Goal: Information Seeking & Learning: Find specific fact

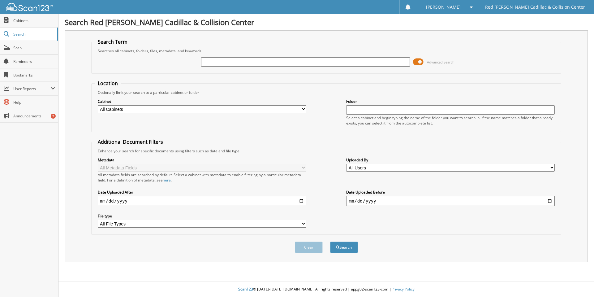
click at [215, 63] on input "text" at bounding box center [305, 61] width 209 height 9
type input "GR458049"
click at [330, 241] on button "Search" at bounding box center [344, 246] width 28 height 11
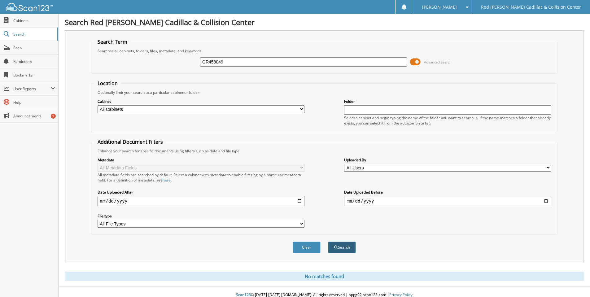
click at [348, 251] on button "Search" at bounding box center [342, 246] width 28 height 11
drag, startPoint x: 218, startPoint y: 62, endPoint x: 221, endPoint y: 63, distance: 3.9
click at [218, 62] on input "GR458049" at bounding box center [303, 61] width 207 height 9
click at [222, 63] on input "GR458049" at bounding box center [303, 61] width 207 height 9
click at [223, 63] on input "GR458049" at bounding box center [303, 61] width 207 height 9
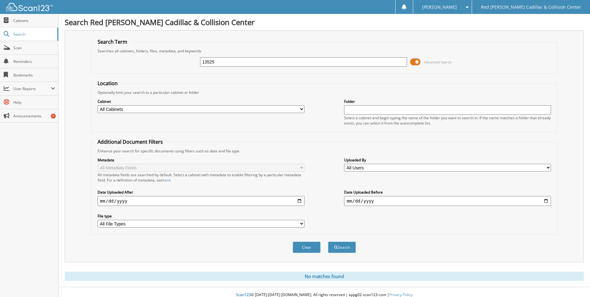
type input "13525"
click at [328, 241] on button "Search" at bounding box center [342, 246] width 28 height 11
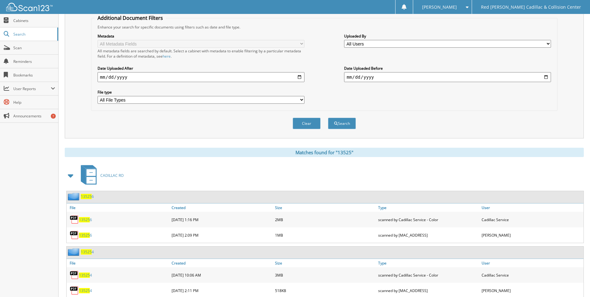
click at [70, 177] on span at bounding box center [71, 175] width 9 height 11
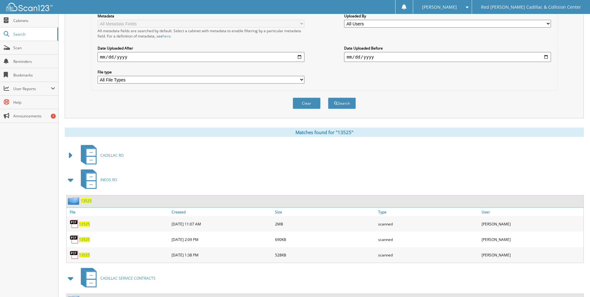
scroll to position [155, 0]
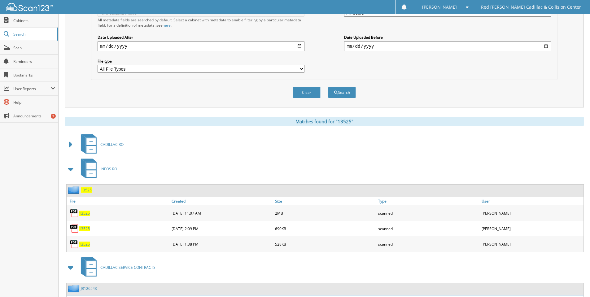
click at [86, 214] on span "13525" at bounding box center [84, 212] width 11 height 5
